Goal: Task Accomplishment & Management: Manage account settings

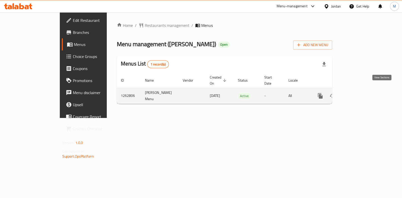
click at [359, 93] on icon "enhanced table" at bounding box center [356, 96] width 6 height 6
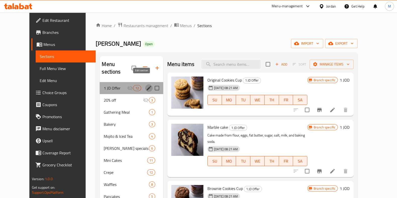
click at [146, 85] on icon "edit" at bounding box center [149, 88] width 6 height 6
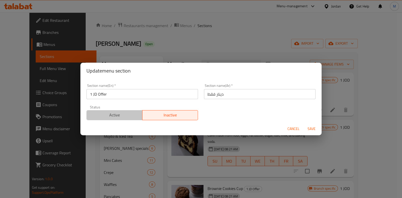
click at [130, 112] on span "Active" at bounding box center [115, 115] width 52 height 7
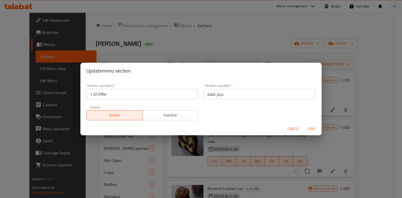
click at [309, 126] on span "Save" at bounding box center [311, 129] width 12 height 6
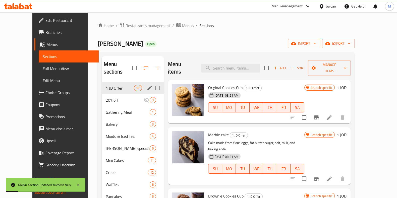
click at [45, 33] on span "Branches" at bounding box center [69, 32] width 49 height 6
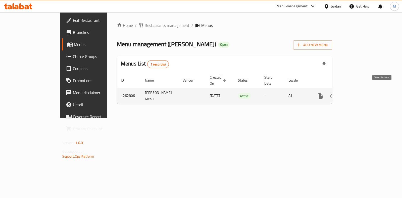
click at [362, 90] on link "enhanced table" at bounding box center [356, 96] width 12 height 12
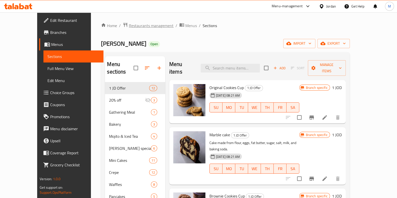
click at [141, 25] on span "Restaurants management" at bounding box center [151, 26] width 45 height 6
